Goal: Task Accomplishment & Management: Use online tool/utility

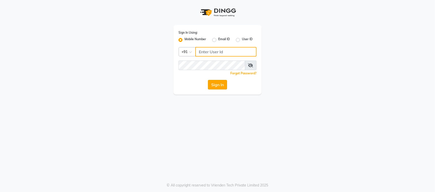
type input "9702815010"
click at [221, 88] on button "Sign In" at bounding box center [217, 85] width 19 height 10
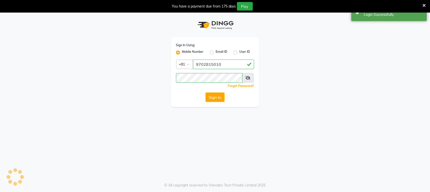
select select "service"
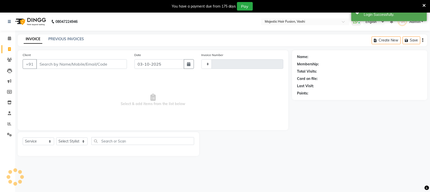
type input "1210"
select select "559"
click at [72, 67] on input "Client" at bounding box center [81, 64] width 91 height 10
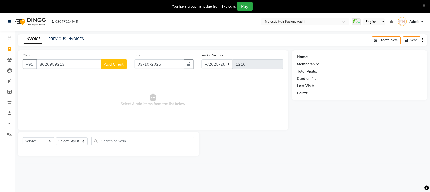
type input "8620959213"
click at [118, 67] on button "Add Client" at bounding box center [114, 64] width 26 height 10
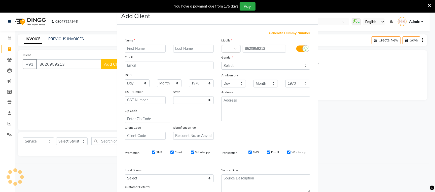
select select "22"
click at [150, 52] on input "text" at bounding box center [145, 49] width 41 height 8
type input "[PERSON_NAME]"
click at [192, 51] on input "text" at bounding box center [193, 49] width 41 height 8
type input "[PERSON_NAME]"
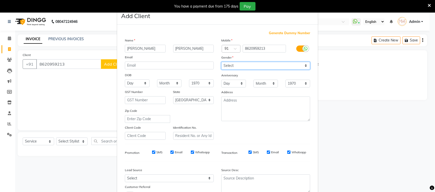
click at [248, 63] on select "Select [DEMOGRAPHIC_DATA] [DEMOGRAPHIC_DATA] Other Prefer Not To Say" at bounding box center [265, 66] width 89 height 8
select select "[DEMOGRAPHIC_DATA]"
click at [221, 62] on select "Select [DEMOGRAPHIC_DATA] [DEMOGRAPHIC_DATA] Other Prefer Not To Say" at bounding box center [265, 66] width 89 height 8
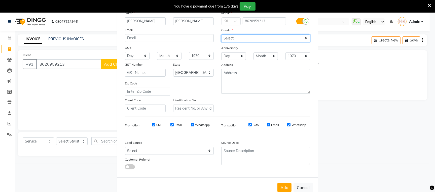
scroll to position [42, 0]
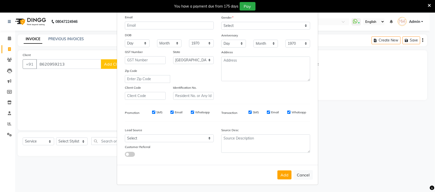
click at [429, 4] on icon at bounding box center [429, 5] width 3 height 5
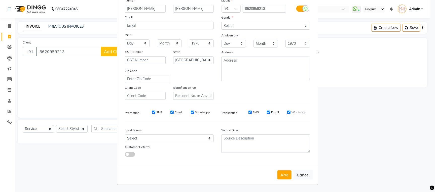
click at [167, 112] on div "SMS Email Whatsapp" at bounding box center [177, 112] width 73 height 5
click at [170, 112] on input "Email" at bounding box center [171, 112] width 3 height 3
checkbox input "false"
click at [267, 113] on input "Email" at bounding box center [268, 112] width 3 height 3
checkbox input "false"
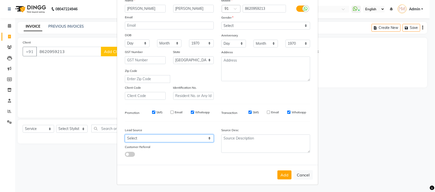
click at [144, 137] on select "Select Walk-in Referral Internet Friend Word of Mouth Advertisement Facebook Ju…" at bounding box center [169, 139] width 89 height 8
select select "8531"
click at [125, 135] on select "Select Walk-in Referral Internet Friend Word of Mouth Advertisement Facebook Ju…" at bounding box center [169, 139] width 89 height 8
click at [279, 175] on button "Add" at bounding box center [284, 175] width 14 height 9
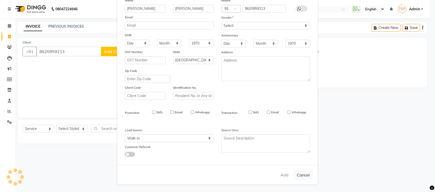
select select
select select "null"
select select
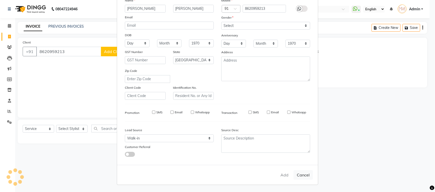
select select
checkbox input "false"
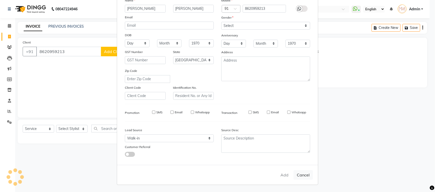
checkbox input "false"
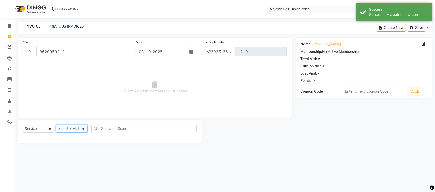
click at [78, 129] on select "Select Stylist [PERSON_NAME] [PERSON_NAME] [PERSON_NAME] [PERSON_NAME] Raise [P…" at bounding box center [71, 129] width 31 height 8
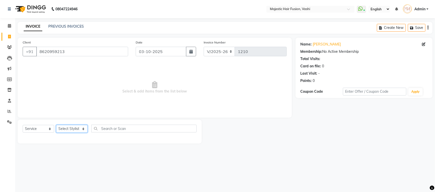
select select "32519"
click at [56, 125] on select "Select Stylist [PERSON_NAME] [PERSON_NAME] [PERSON_NAME] [PERSON_NAME] Raise [P…" at bounding box center [71, 129] width 31 height 8
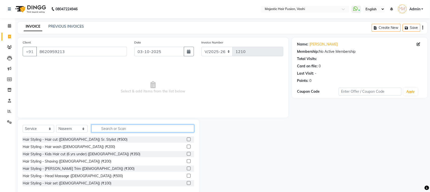
click at [128, 127] on input "text" at bounding box center [142, 129] width 103 height 8
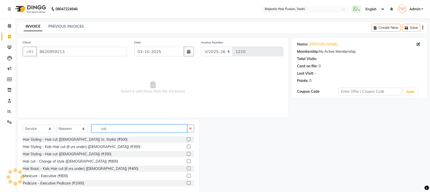
type input "cut"
click at [187, 155] on label at bounding box center [189, 154] width 4 height 4
click at [187, 155] on input "checkbox" at bounding box center [188, 154] width 3 height 3
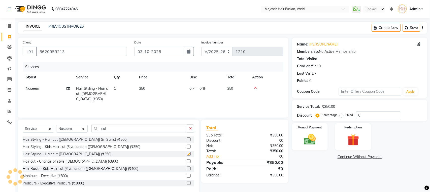
checkbox input "false"
click at [313, 137] on img at bounding box center [310, 140] width 20 height 14
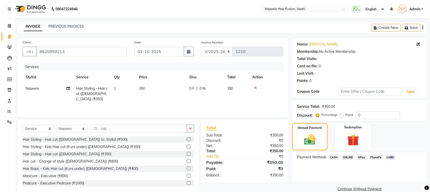
click at [389, 157] on span "CARD" at bounding box center [390, 158] width 11 height 6
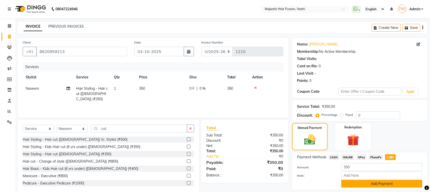
scroll to position [16, 0]
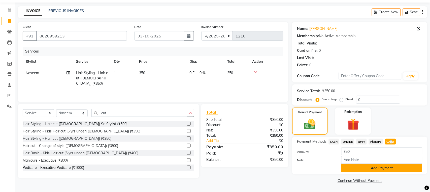
click at [375, 171] on button "Add Payment" at bounding box center [381, 169] width 81 height 8
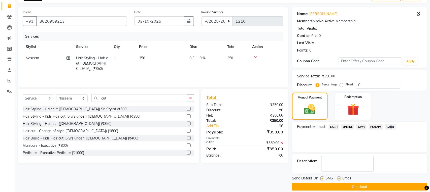
scroll to position [37, 0]
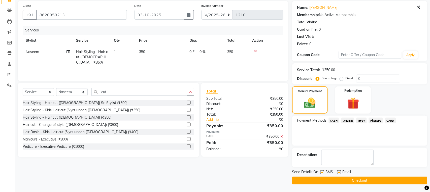
click at [322, 173] on label at bounding box center [322, 173] width 4 height 4
click at [322, 173] on input "checkbox" at bounding box center [321, 172] width 3 height 3
checkbox input "false"
click at [340, 171] on label at bounding box center [339, 173] width 4 height 4
click at [340, 171] on input "checkbox" at bounding box center [338, 172] width 3 height 3
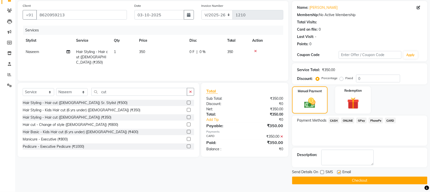
checkbox input "false"
drag, startPoint x: 335, startPoint y: 181, endPoint x: 325, endPoint y: 173, distance: 12.4
click at [335, 181] on button "Checkout" at bounding box center [359, 181] width 135 height 8
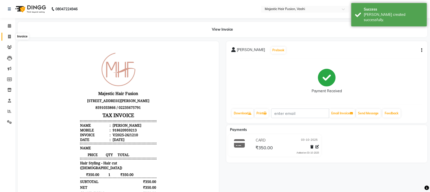
click at [11, 37] on span at bounding box center [9, 37] width 9 height 6
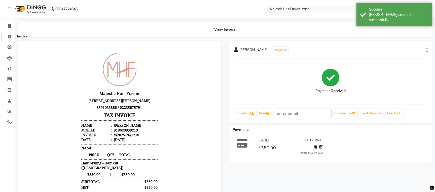
select select "559"
select select "service"
